Goal: Navigation & Orientation: Find specific page/section

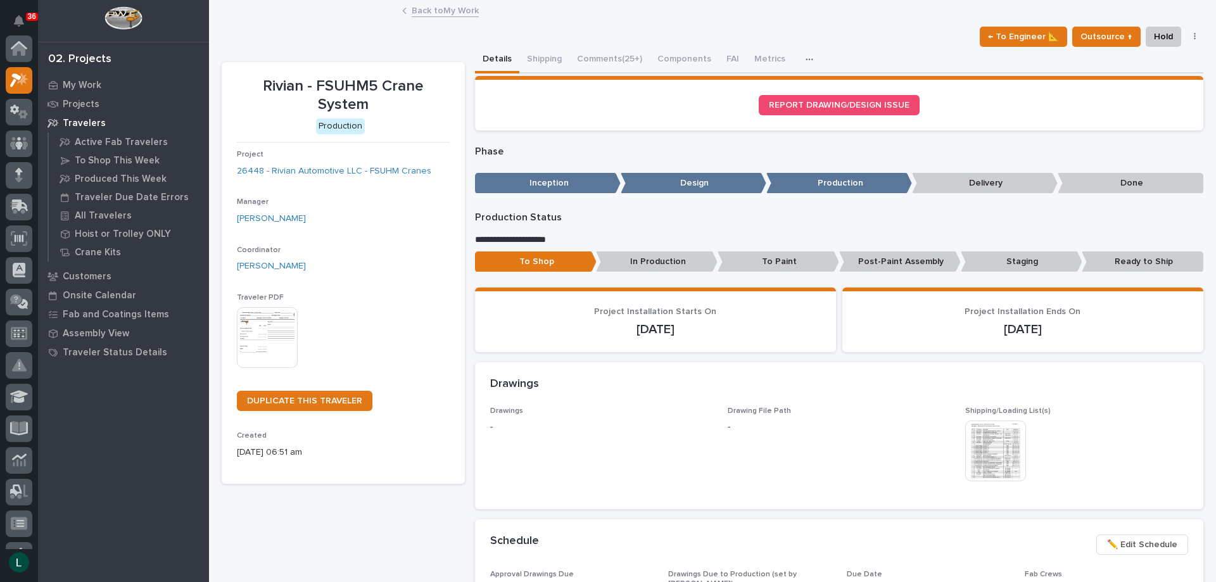
click at [416, 7] on link "Back to My Work" at bounding box center [445, 10] width 67 height 15
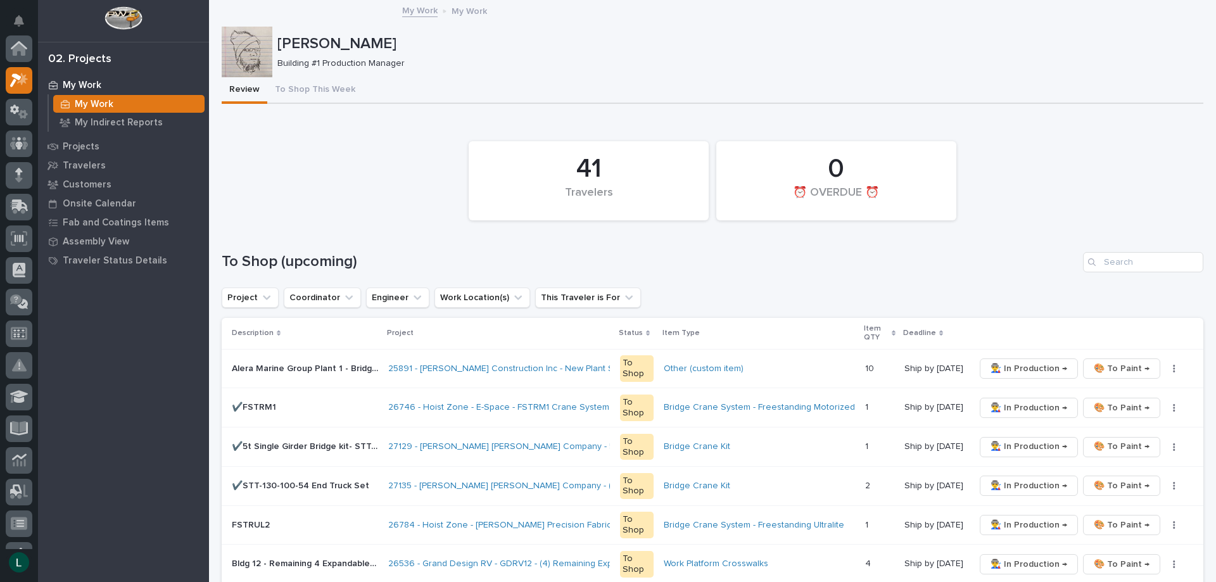
scroll to position [32, 0]
click at [417, 8] on link "My Work" at bounding box center [419, 10] width 35 height 15
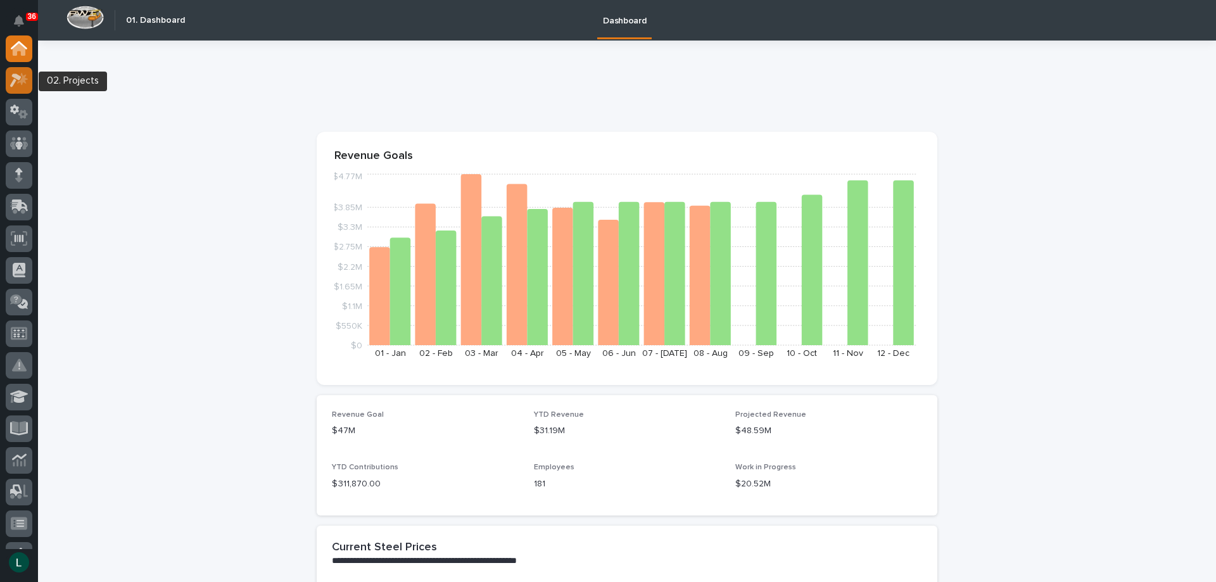
click at [16, 77] on icon at bounding box center [15, 80] width 11 height 14
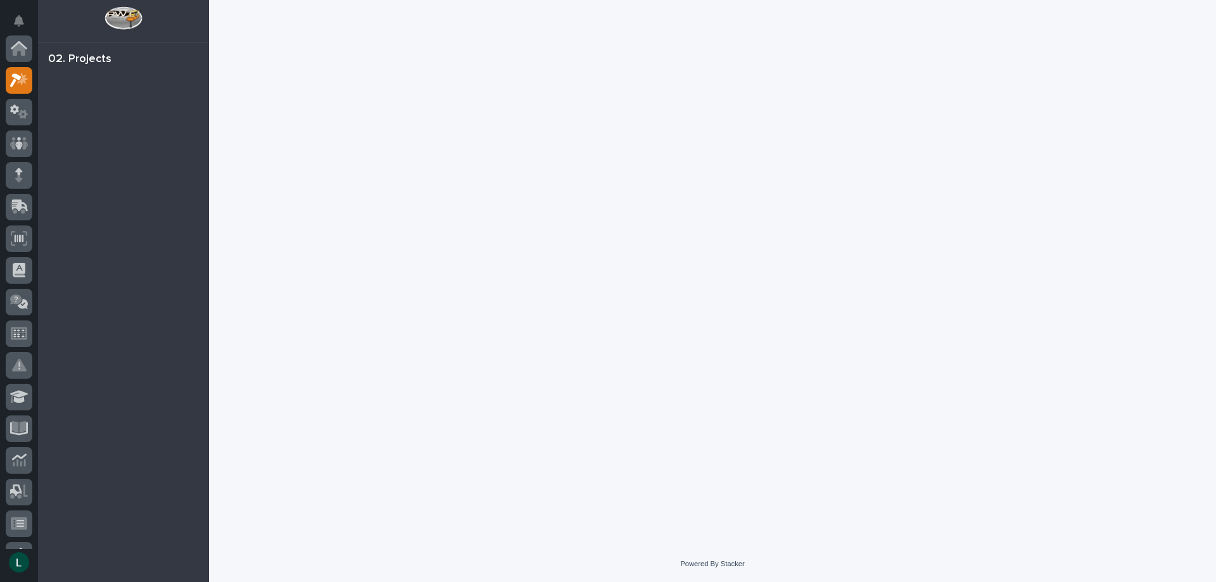
scroll to position [32, 0]
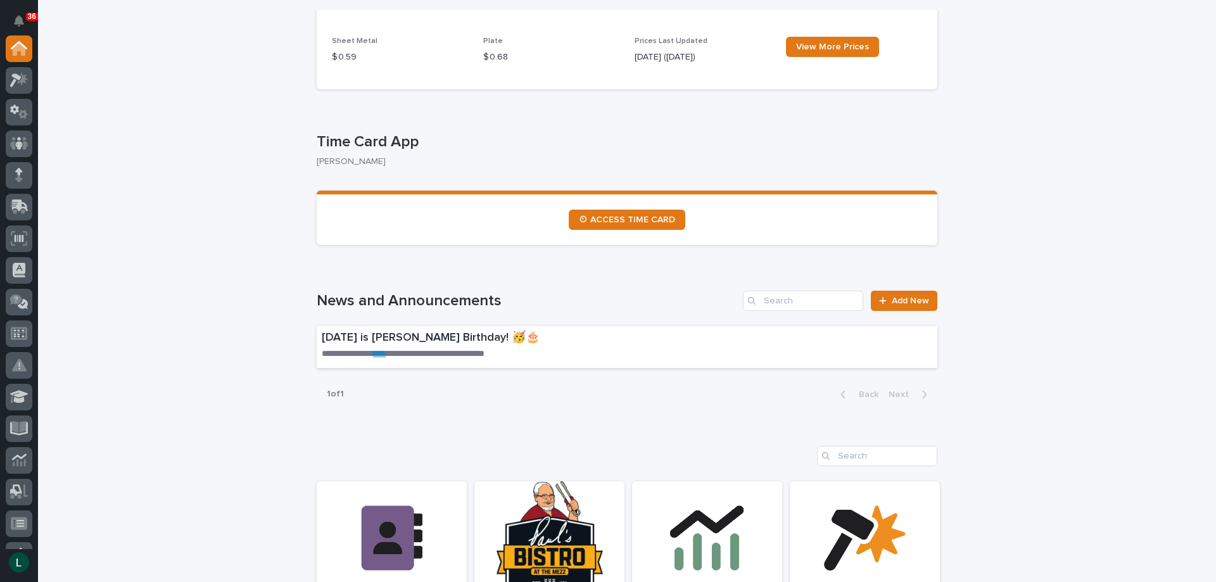
scroll to position [570, 0]
